Goal: Obtain resource: Obtain resource

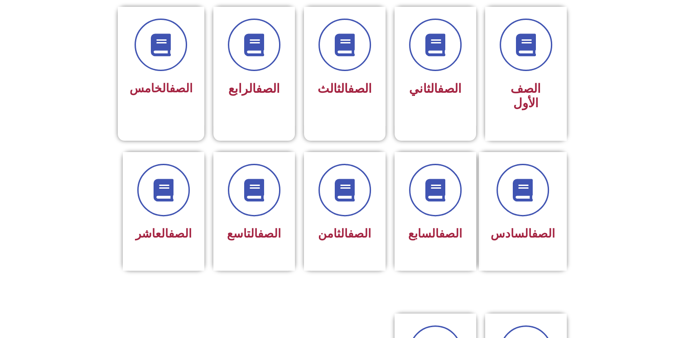
scroll to position [248, 0]
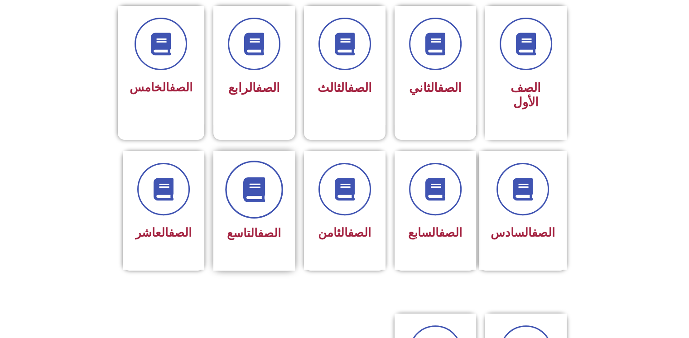
click at [250, 160] on span at bounding box center [254, 190] width 58 height 58
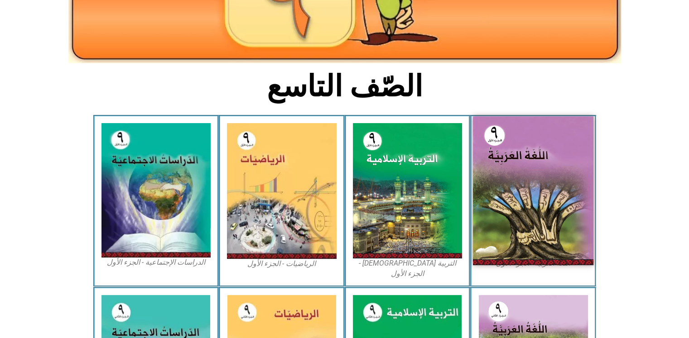
scroll to position [164, 0]
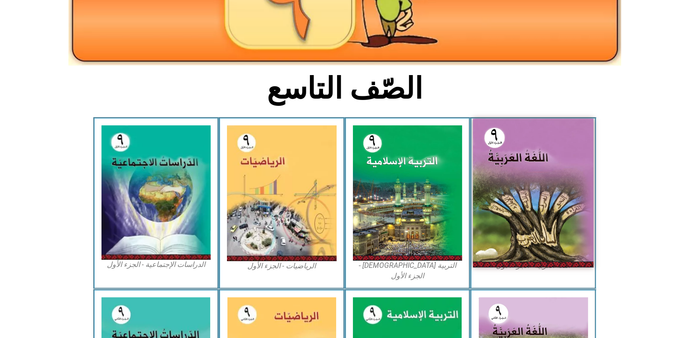
click at [558, 222] on img at bounding box center [533, 193] width 120 height 149
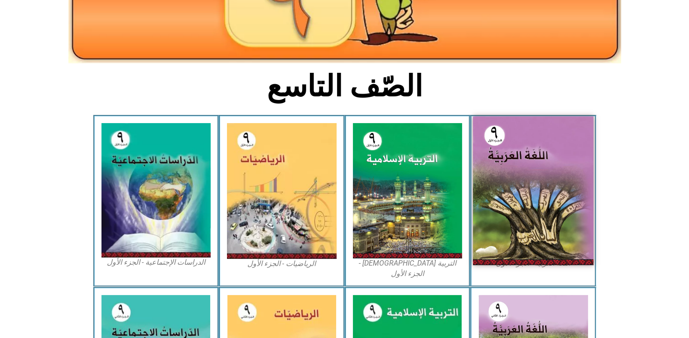
scroll to position [165, 0]
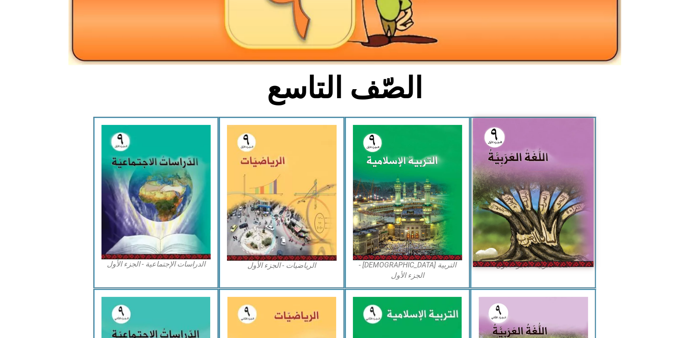
click at [529, 200] on img at bounding box center [533, 192] width 120 height 149
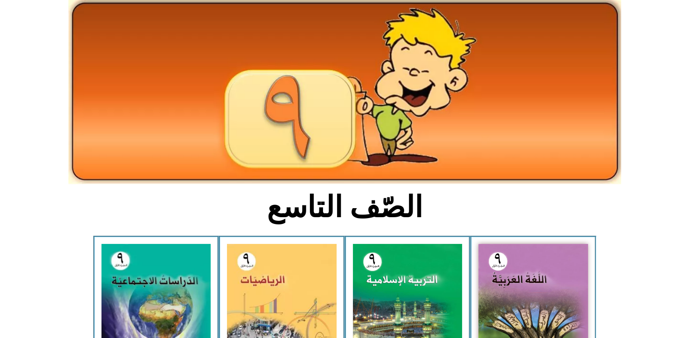
scroll to position [0, 0]
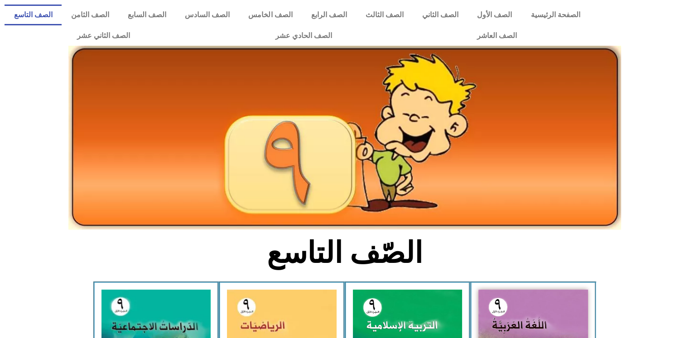
click at [62, 14] on link "الصف التاسع" at bounding box center [33, 15] width 57 height 21
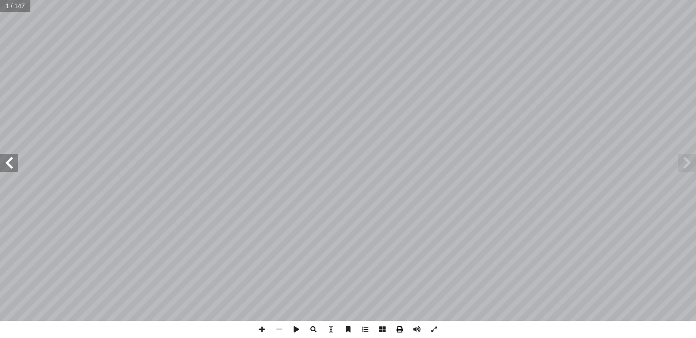
drag, startPoint x: 0, startPoint y: 0, endPoint x: 401, endPoint y: 330, distance: 519.1
click at [401, 330] on span at bounding box center [399, 329] width 17 height 17
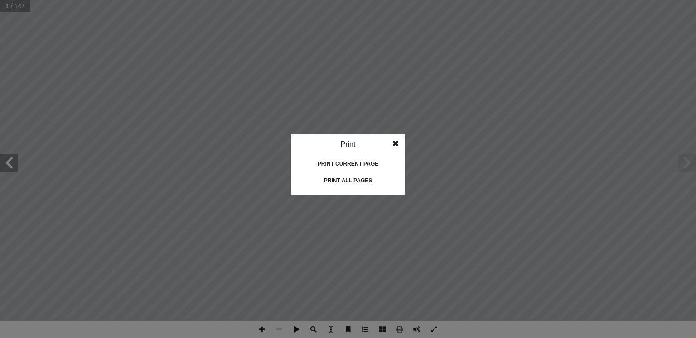
click at [352, 144] on div "Print" at bounding box center [347, 145] width 113 height 20
click at [343, 143] on div "Print" at bounding box center [347, 145] width 113 height 20
click at [341, 183] on div "Print all pages" at bounding box center [348, 180] width 91 height 14
click at [396, 142] on span at bounding box center [395, 144] width 16 height 18
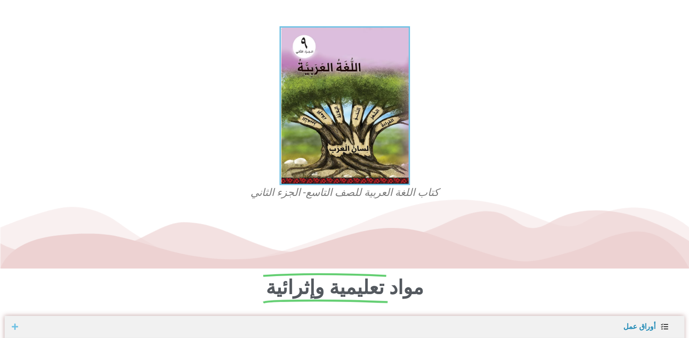
scroll to position [231, 0]
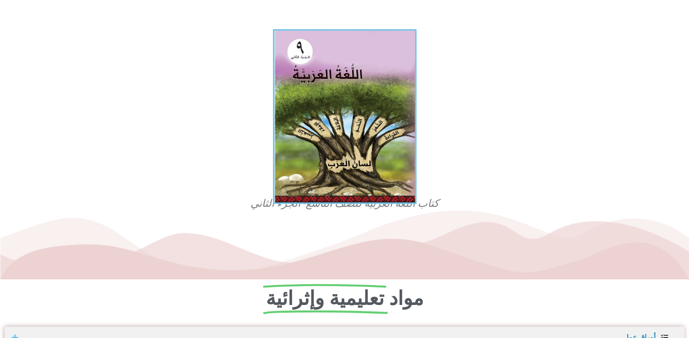
click at [332, 124] on img at bounding box center [345, 116] width 144 height 175
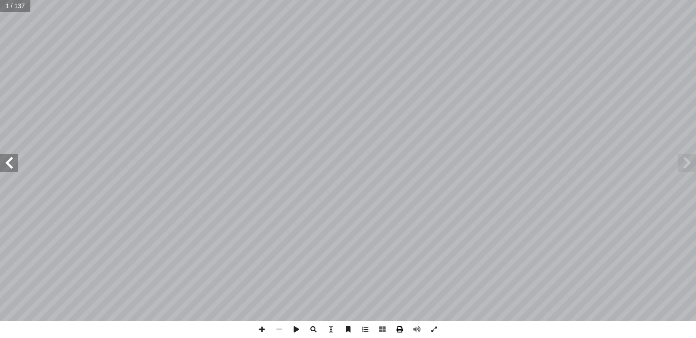
click at [400, 328] on span at bounding box center [399, 329] width 17 height 17
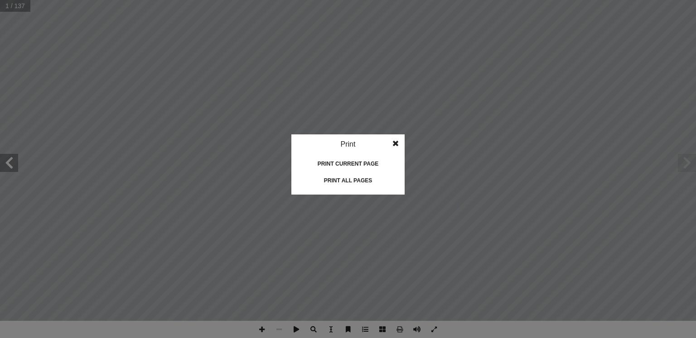
click at [358, 183] on div "Print all pages" at bounding box center [348, 180] width 91 height 14
click at [396, 145] on span at bounding box center [395, 144] width 16 height 18
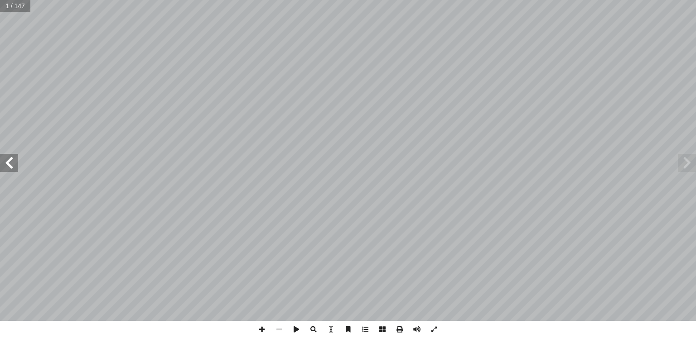
click at [10, 166] on span at bounding box center [9, 163] width 18 height 18
click at [689, 163] on span at bounding box center [687, 163] width 18 height 18
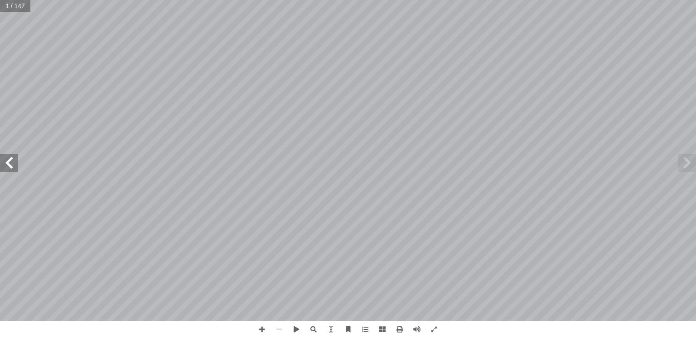
click at [13, 167] on span at bounding box center [9, 163] width 18 height 18
click at [681, 164] on span at bounding box center [687, 163] width 18 height 18
click at [333, 332] on span at bounding box center [330, 329] width 17 height 17
